Goal: Task Accomplishment & Management: Use online tool/utility

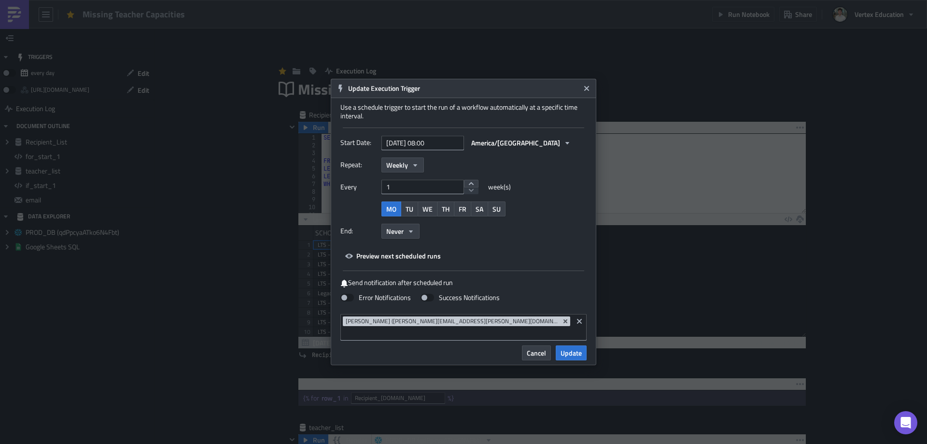
scroll to position [111, 507]
click at [574, 348] on span "Update" at bounding box center [570, 353] width 21 height 10
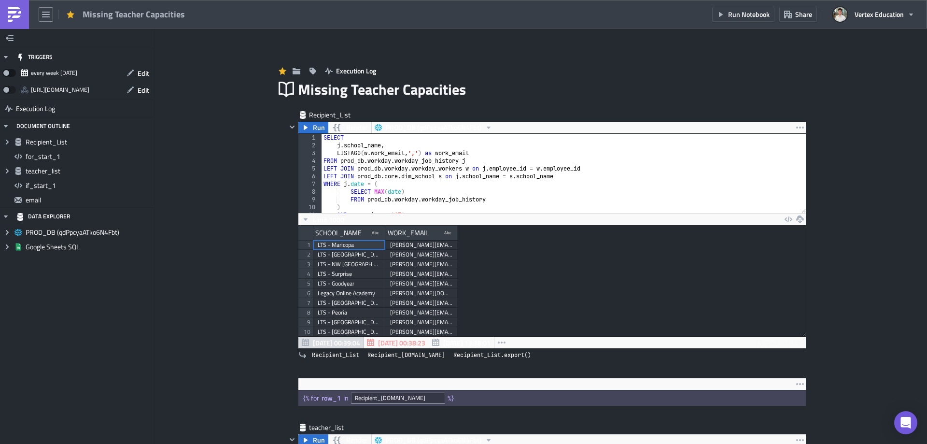
click at [6, 70] on span at bounding box center [9, 73] width 14 height 8
click at [6, 70] on input "checkbox" at bounding box center [7, 70] width 6 height 6
checkbox input "true"
click at [21, 15] on img at bounding box center [14, 14] width 15 height 15
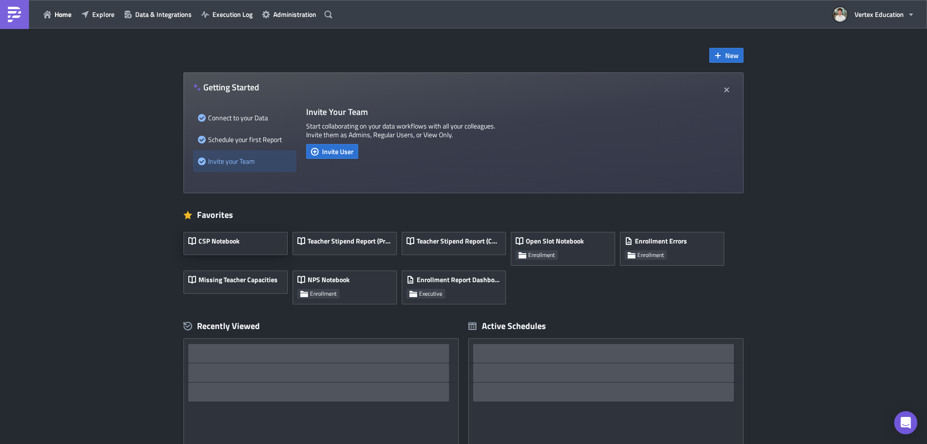
scroll to position [136, 0]
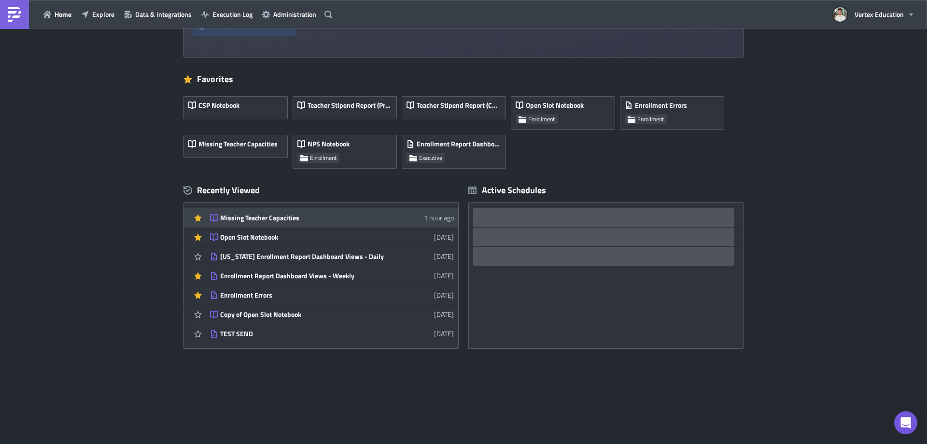
click at [275, 221] on div "Missing Teacher Capacities" at bounding box center [304, 217] width 169 height 9
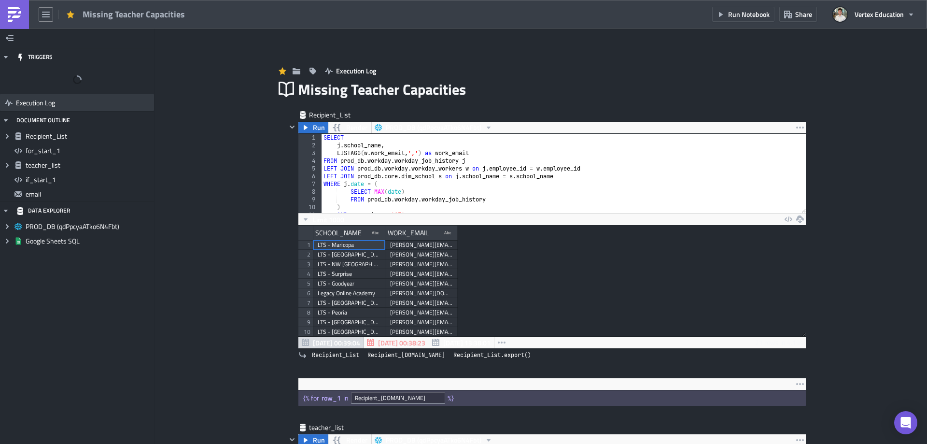
scroll to position [111, 507]
